Goal: Task Accomplishment & Management: Manage account settings

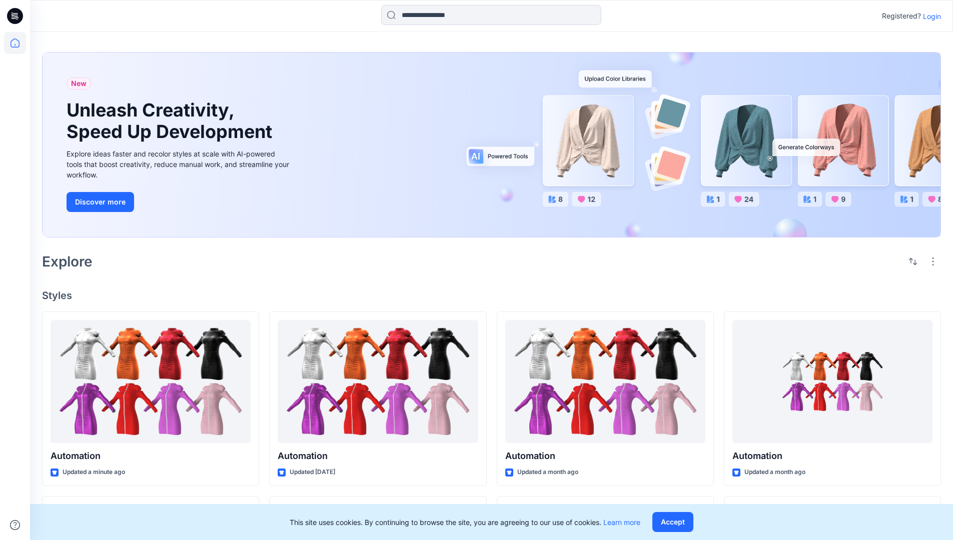
click at [929, 16] on p "Login" at bounding box center [932, 16] width 18 height 11
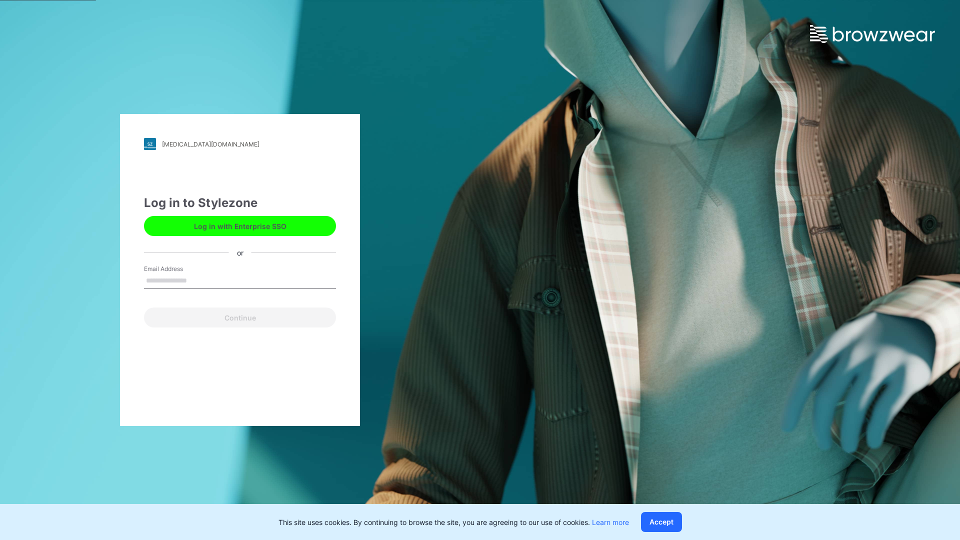
click at [198, 280] on input "Email Address" at bounding box center [240, 281] width 192 height 15
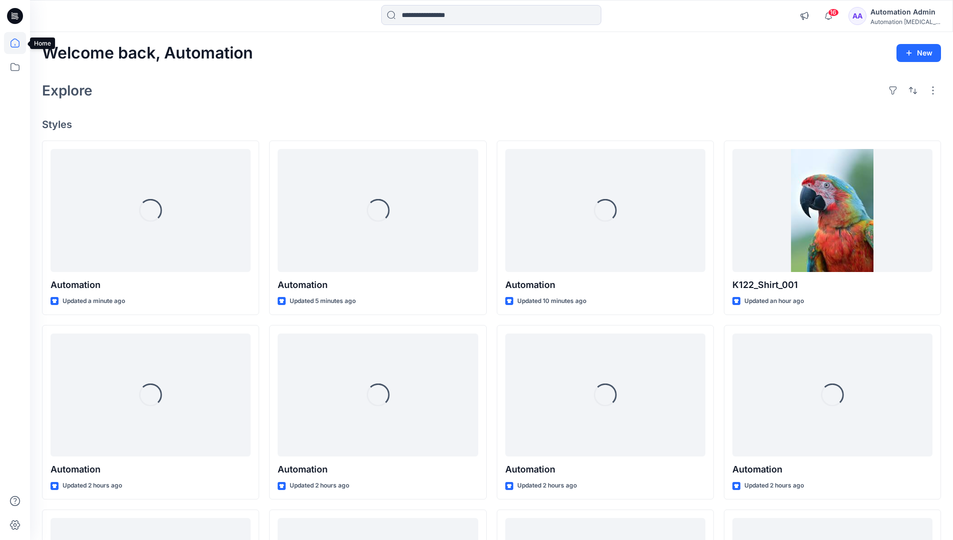
click at [19, 43] on icon at bounding box center [15, 43] width 9 height 9
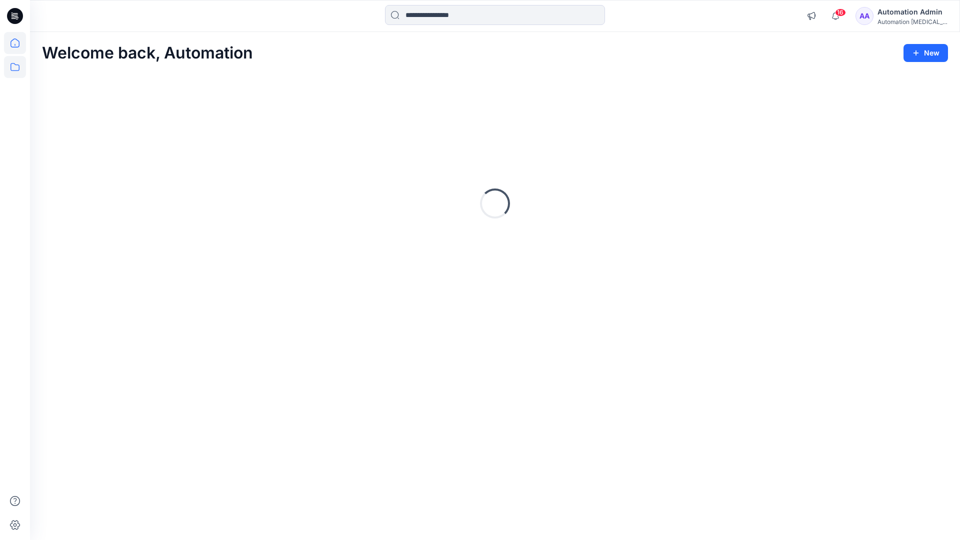
click at [16, 69] on icon at bounding box center [15, 67] width 22 height 22
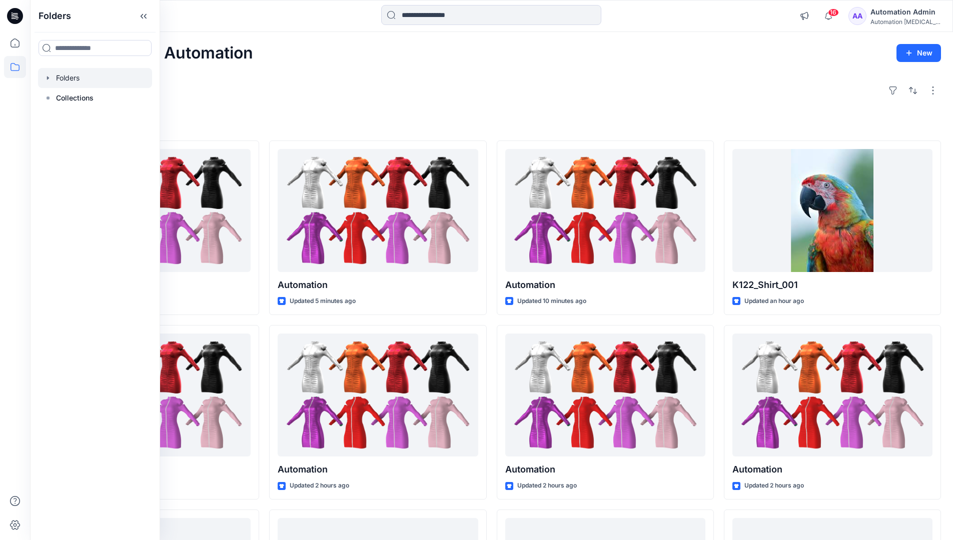
click at [57, 80] on div at bounding box center [95, 78] width 114 height 20
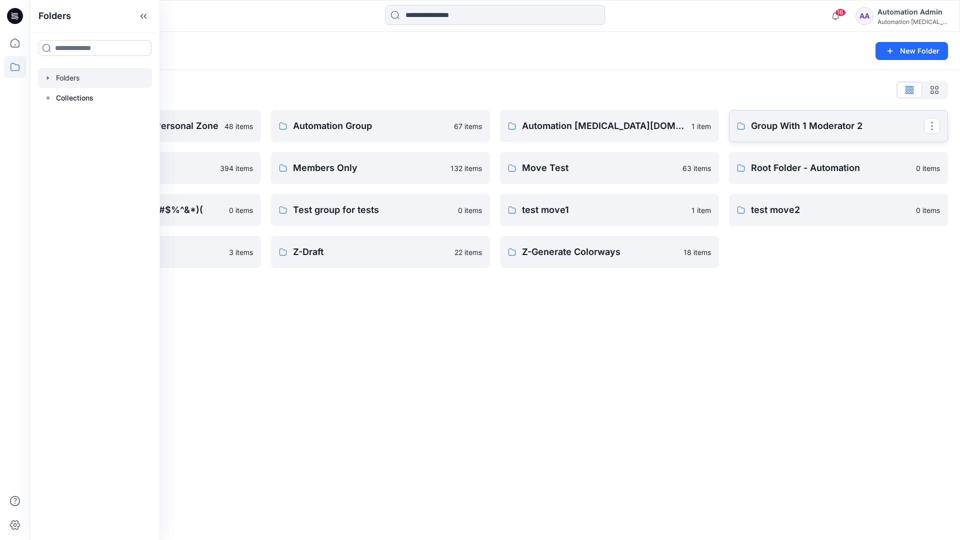
click at [830, 131] on p "Group With 1 Moderator 2" at bounding box center [837, 126] width 173 height 14
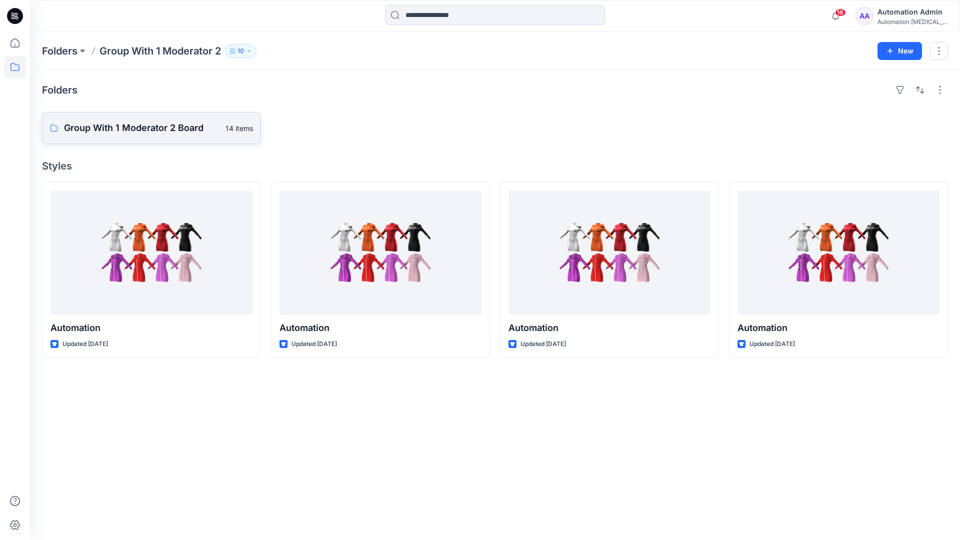
click at [142, 134] on p "Group With 1 Moderator 2 Board" at bounding box center [142, 128] width 156 height 14
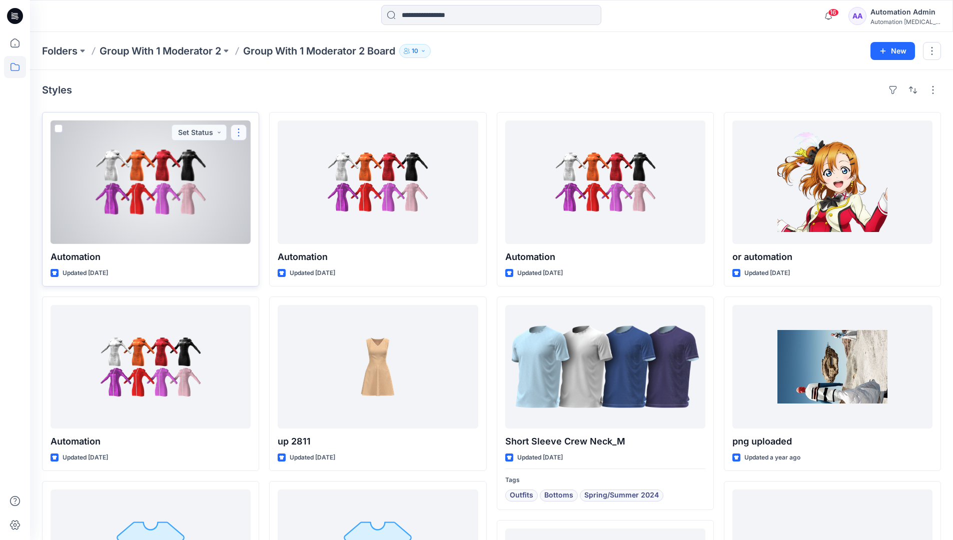
click at [239, 136] on button "button" at bounding box center [239, 133] width 16 height 16
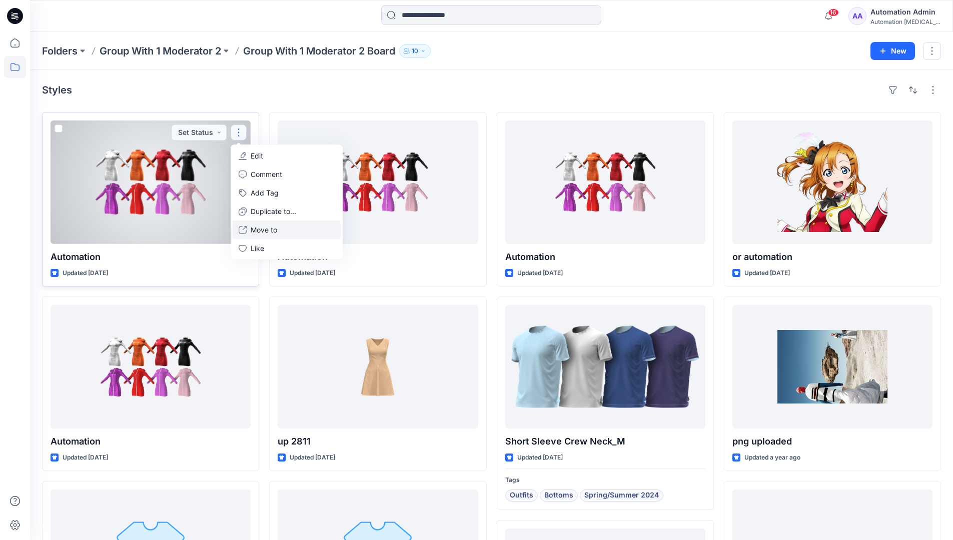
click at [259, 227] on p "Move to" at bounding box center [264, 230] width 27 height 11
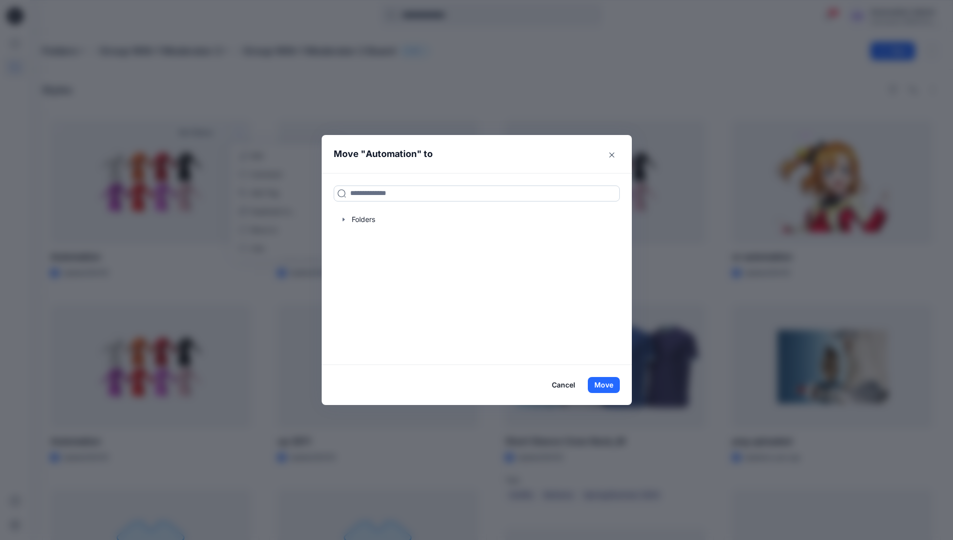
click at [362, 195] on input at bounding box center [477, 194] width 286 height 16
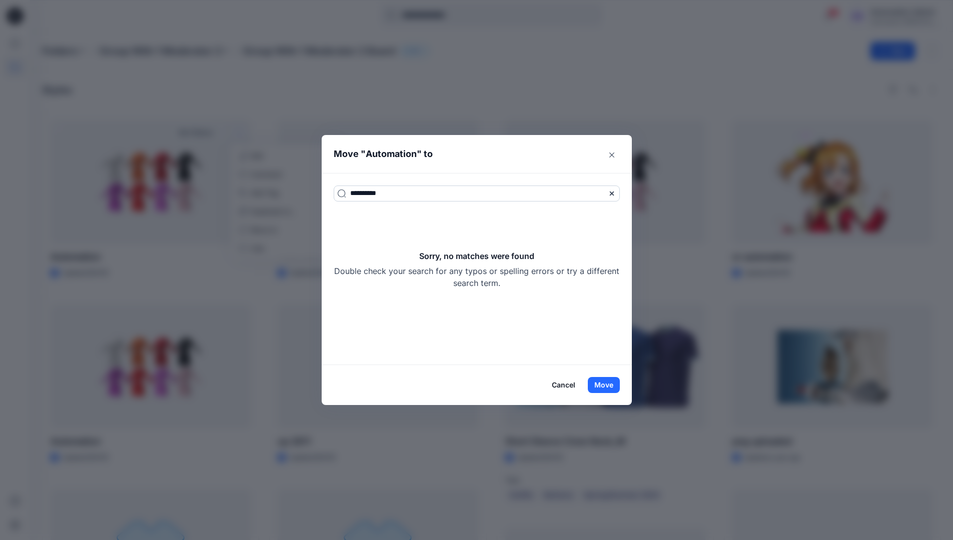
type input "**********"
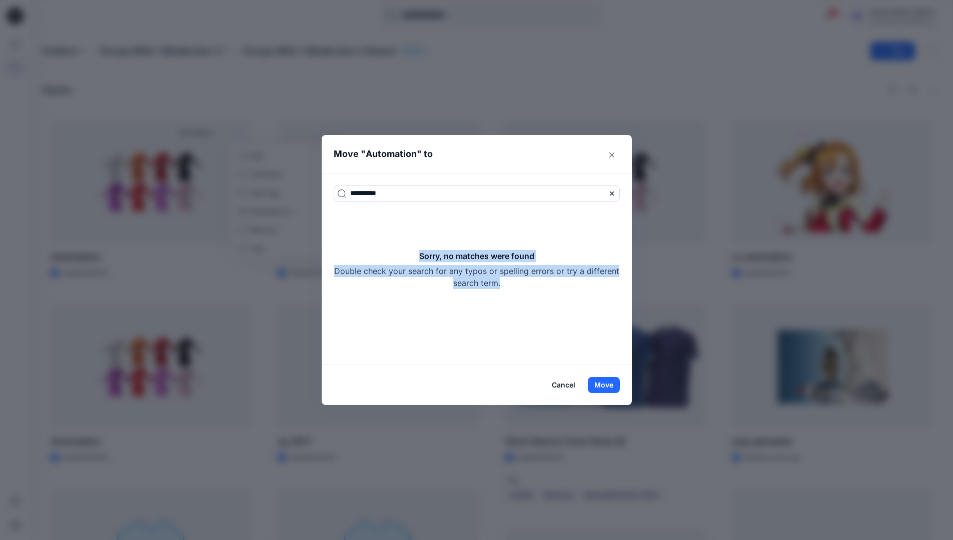
drag, startPoint x: 362, startPoint y: 195, endPoint x: 552, endPoint y: 286, distance: 210.5
click at [552, 286] on div "Sorry, no matches were found Double check your search for any typos or spelling…" at bounding box center [477, 269] width 286 height 39
click at [610, 387] on button "Move" at bounding box center [604, 385] width 32 height 16
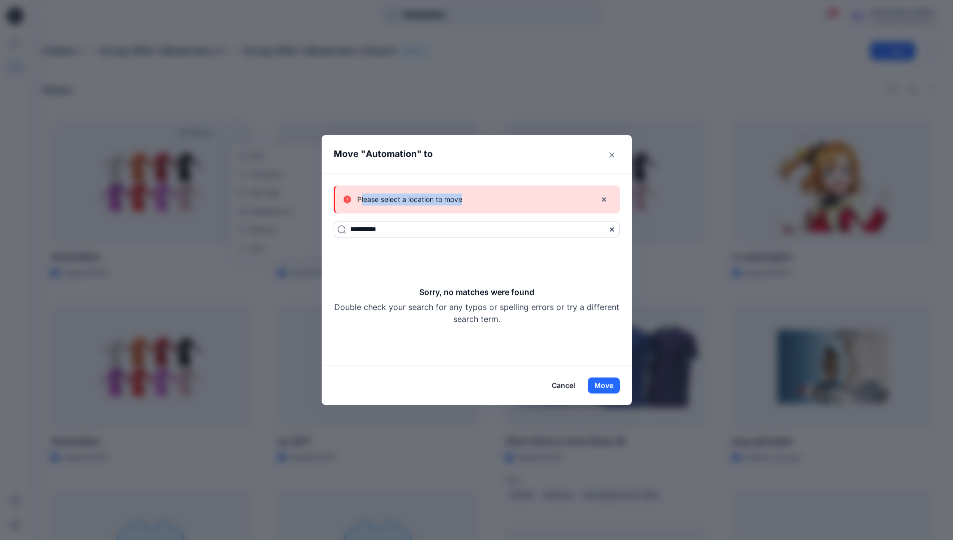
drag, startPoint x: 610, startPoint y: 387, endPoint x: 467, endPoint y: 201, distance: 234.7
click at [462, 201] on p "Please select a location to move" at bounding box center [409, 200] width 105 height 12
click at [569, 381] on button "Cancel" at bounding box center [563, 386] width 37 height 16
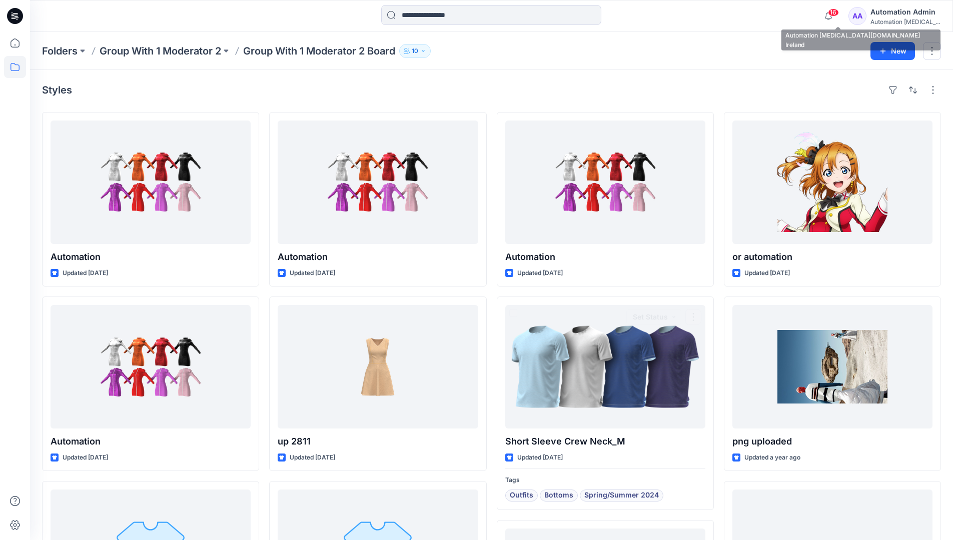
click at [894, 22] on div "Automation [MEDICAL_DATA]..." at bounding box center [905, 22] width 70 height 8
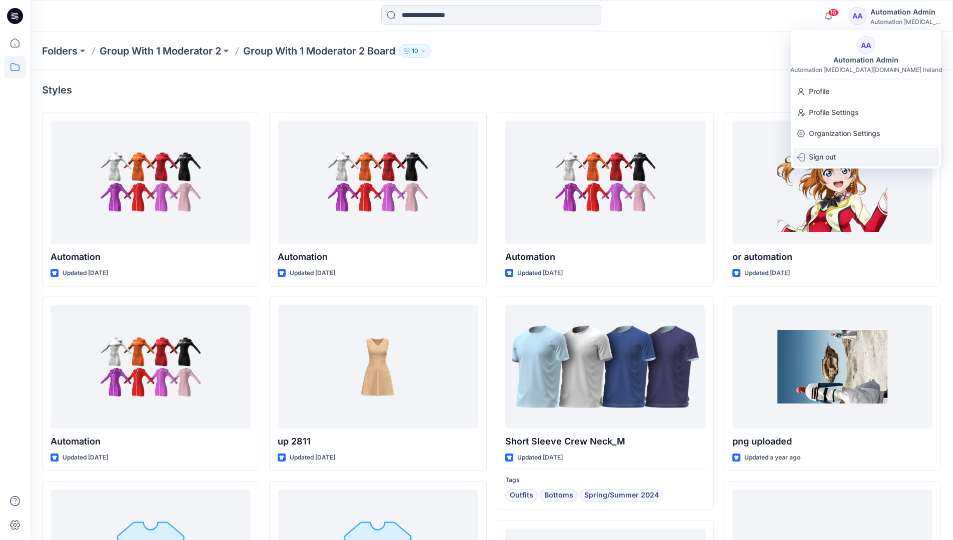
click at [851, 154] on div "Sign out" at bounding box center [866, 157] width 146 height 19
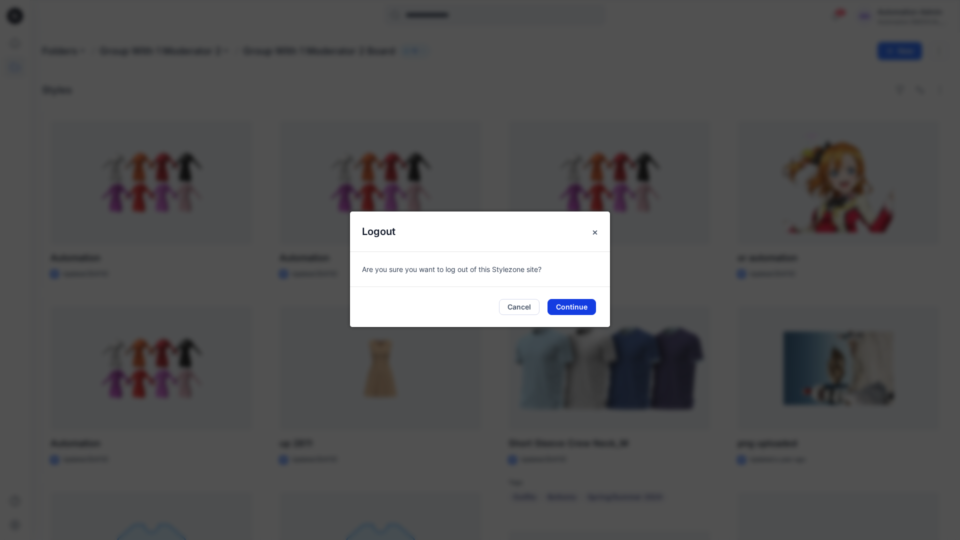
click at [587, 302] on button "Continue" at bounding box center [572, 307] width 49 height 16
